Goal: Task Accomplishment & Management: Use online tool/utility

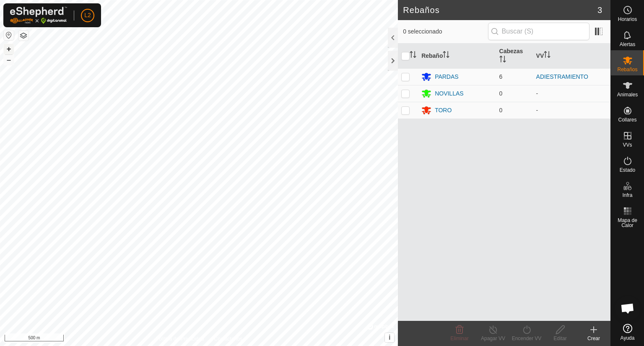
click at [9, 50] on button "+" at bounding box center [9, 49] width 10 height 10
click at [7, 45] on button "+" at bounding box center [9, 49] width 10 height 10
click at [374, 0] on html "L2 Horarios Alertas Rebaños Animales Collares VVs Estado Infra Mapa de Calor Ay…" at bounding box center [322, 173] width 644 height 346
click at [8, 48] on button "+" at bounding box center [9, 49] width 10 height 10
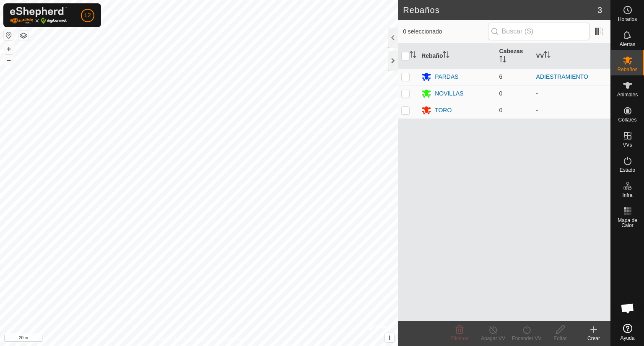
click at [405, 78] on p-checkbox at bounding box center [405, 76] width 8 height 7
checkbox input "true"
click at [526, 336] on div "Encender VV" at bounding box center [527, 339] width 34 height 8
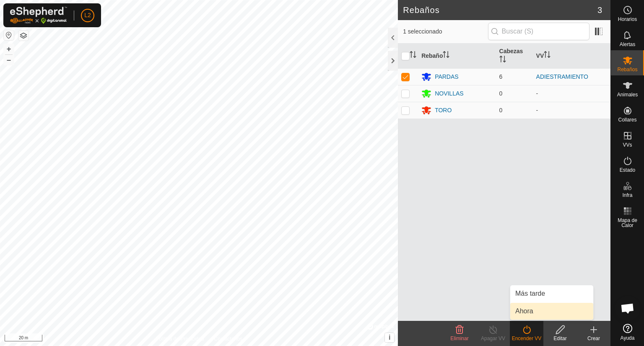
click at [527, 316] on link "Ahora" at bounding box center [551, 311] width 83 height 17
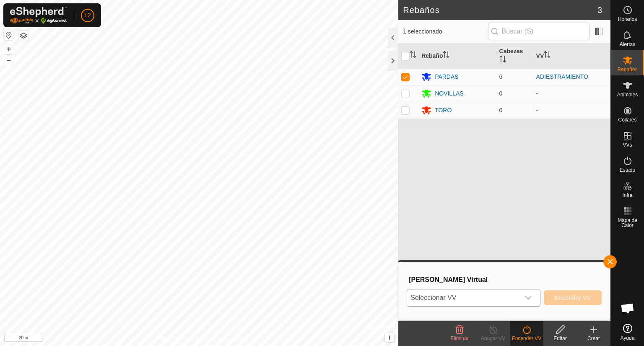
click at [530, 298] on icon "dropdown trigger" at bounding box center [528, 298] width 7 height 7
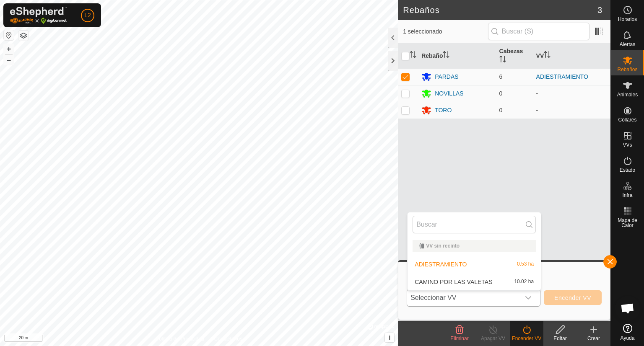
click at [456, 265] on li "ADIESTRAMIENTO 0.53 ha" at bounding box center [473, 264] width 133 height 17
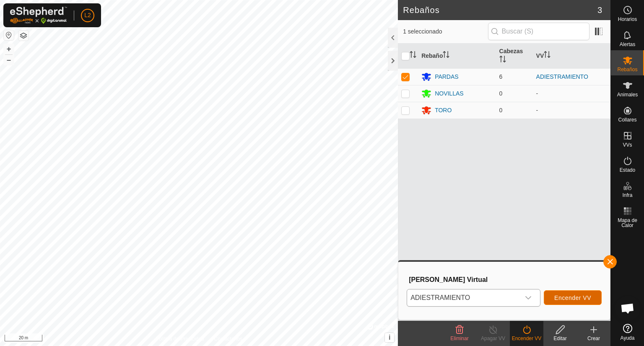
click at [556, 300] on span "Encender VV" at bounding box center [572, 298] width 37 height 7
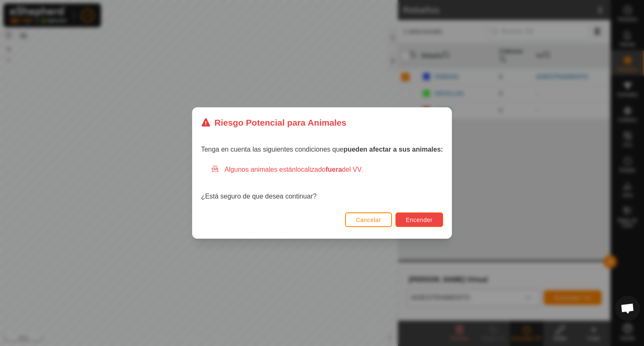
click at [420, 221] on span "Encender" at bounding box center [419, 220] width 27 height 7
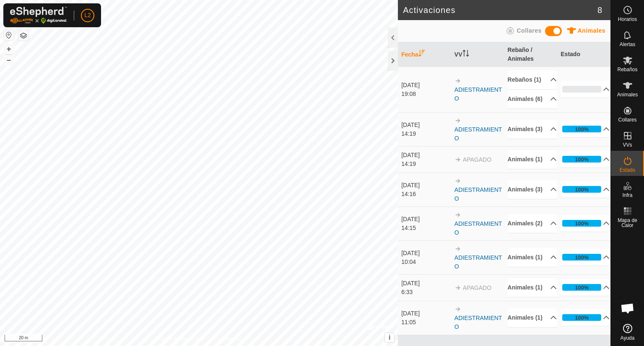
click at [422, 199] on div "14:16" at bounding box center [425, 194] width 49 height 9
click at [596, 96] on p-accordion-header "0%" at bounding box center [584, 89] width 49 height 17
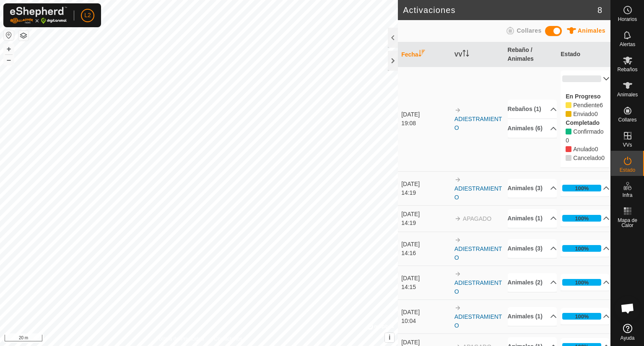
click at [592, 79] on p-accordion-header "0%" at bounding box center [584, 78] width 49 height 17
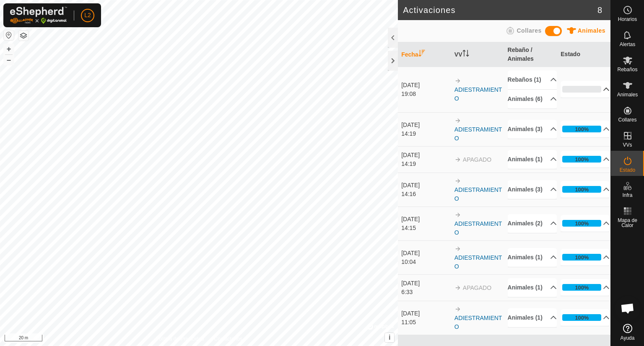
click at [586, 31] on span "Animales" at bounding box center [591, 30] width 28 height 7
click at [512, 32] on icon at bounding box center [510, 31] width 10 height 10
click at [628, 87] on icon at bounding box center [627, 85] width 9 height 7
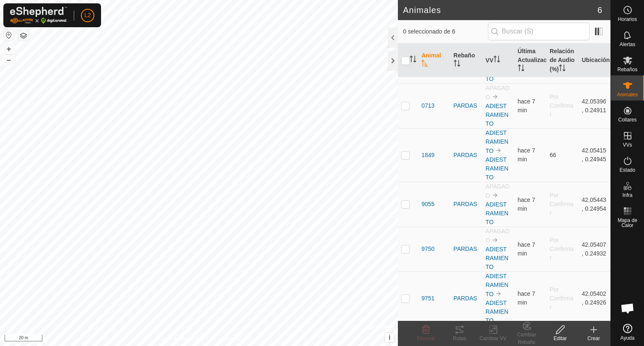
scroll to position [59, 0]
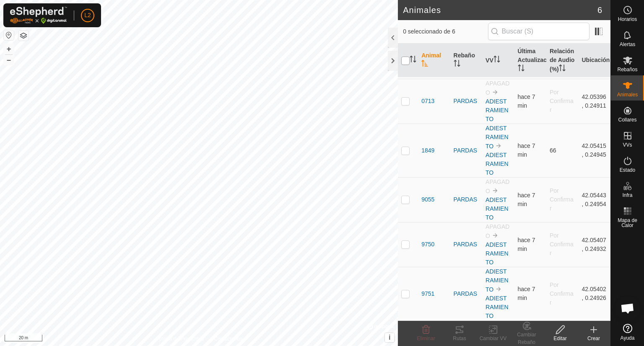
click at [408, 65] on input "checkbox" at bounding box center [405, 61] width 8 height 8
checkbox input "true"
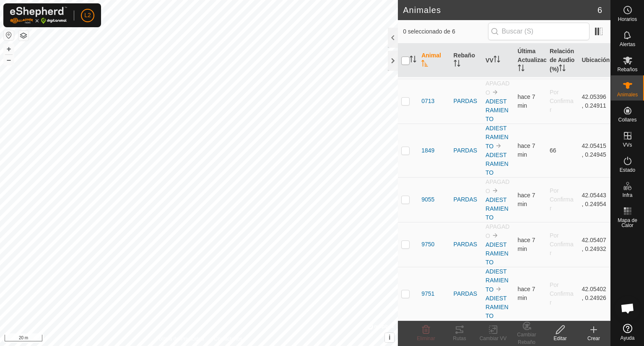
checkbox input "true"
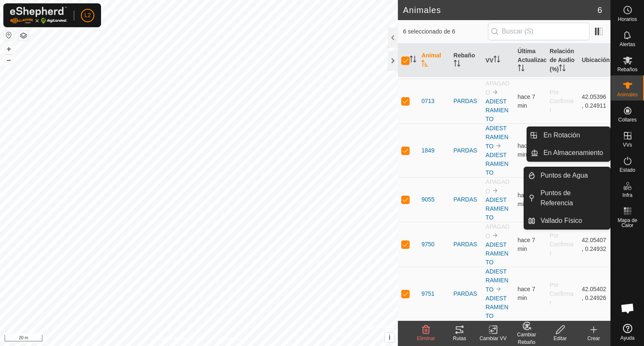
click at [629, 140] on icon at bounding box center [627, 136] width 8 height 8
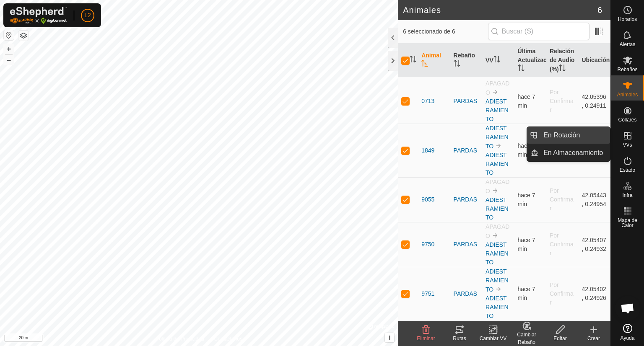
click at [585, 140] on link "En Rotación" at bounding box center [574, 135] width 72 height 17
